Goal: Navigation & Orientation: Find specific page/section

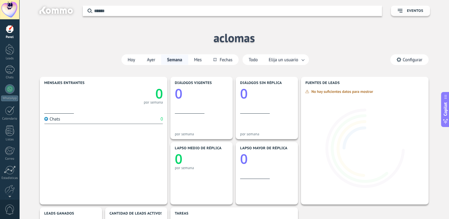
click at [12, 36] on div "Panel" at bounding box center [9, 37] width 17 height 4
click at [8, 52] on div at bounding box center [9, 49] width 9 height 11
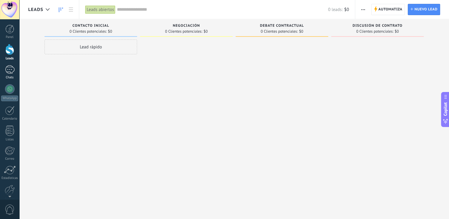
click at [7, 73] on div at bounding box center [10, 69] width 10 height 9
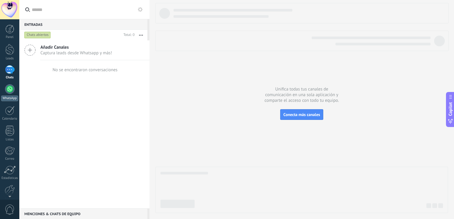
click at [6, 91] on div at bounding box center [10, 89] width 10 height 10
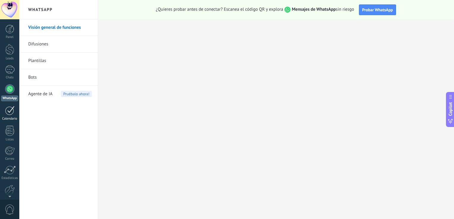
click at [11, 113] on div at bounding box center [10, 110] width 10 height 9
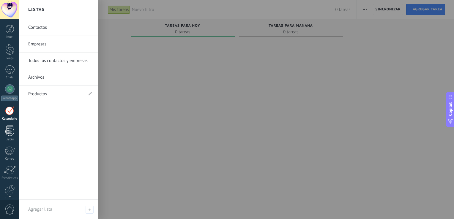
click at [10, 132] on div at bounding box center [9, 131] width 9 height 10
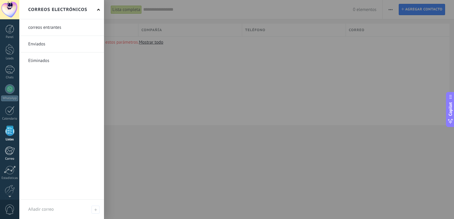
click at [7, 154] on div at bounding box center [10, 150] width 10 height 9
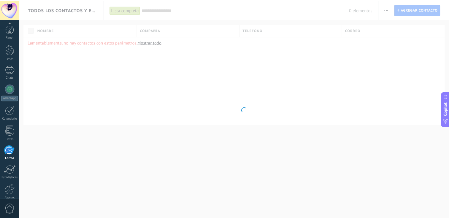
scroll to position [27, 0]
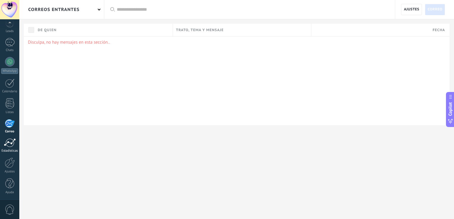
click at [8, 142] on div at bounding box center [10, 142] width 12 height 9
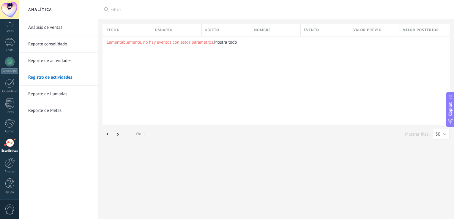
click at [57, 96] on link "Reporte de llamadas" at bounding box center [60, 94] width 64 height 17
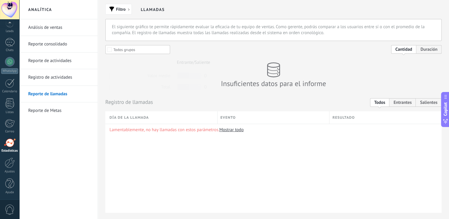
click at [151, 11] on h2 "Llamadas" at bounding box center [153, 9] width 24 height 19
click at [11, 167] on div at bounding box center [10, 163] width 10 height 10
